Goal: Use online tool/utility: Utilize a website feature to perform a specific function

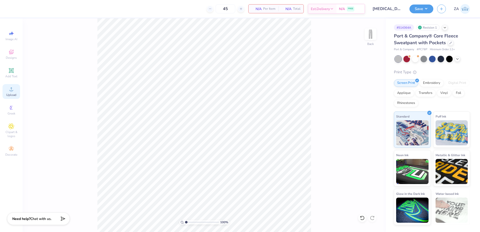
click at [10, 90] on circle at bounding box center [11, 90] width 3 height 3
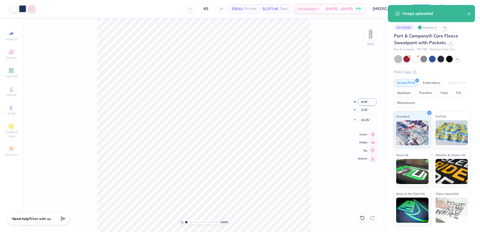
drag, startPoint x: 360, startPoint y: 103, endPoint x: 368, endPoint y: 103, distance: 8.0
click at [368, 103] on input "8.09" at bounding box center [368, 101] width 18 height 7
type input "6.00"
type input "2.41"
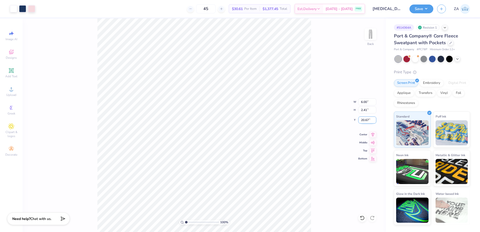
drag, startPoint x: 361, startPoint y: 120, endPoint x: 368, endPoint y: 121, distance: 7.3
click at [369, 121] on input "20.67" at bounding box center [368, 120] width 18 height 7
type input "4.50"
drag, startPoint x: 369, startPoint y: 119, endPoint x: 360, endPoint y: 121, distance: 9.2
click at [360, 121] on input "4.50" at bounding box center [368, 120] width 18 height 7
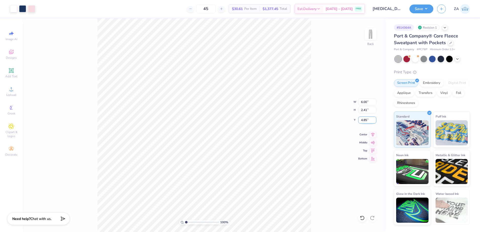
type input "4.85"
click at [417, 10] on button "Save" at bounding box center [422, 8] width 24 height 9
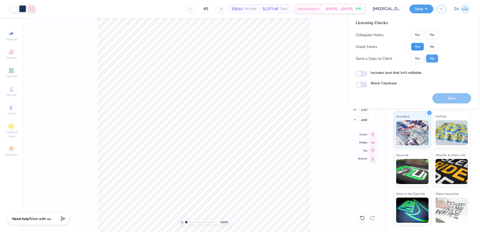
click at [419, 44] on button "Yes" at bounding box center [417, 47] width 13 height 8
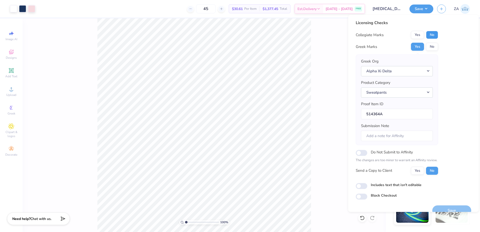
click at [430, 33] on button "No" at bounding box center [432, 35] width 12 height 8
click at [438, 207] on button "Save" at bounding box center [452, 211] width 39 height 10
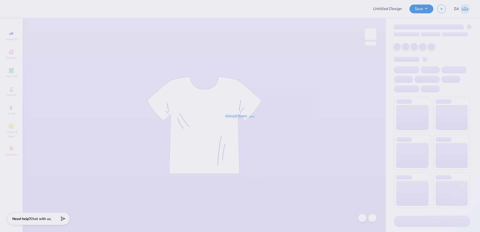
type input "Zta philo"
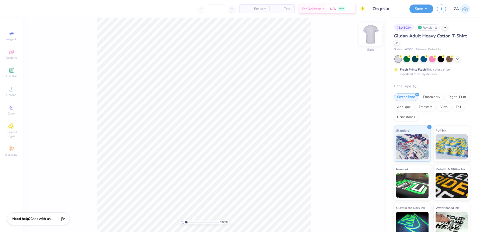
click at [373, 33] on img at bounding box center [371, 34] width 20 height 20
